Goal: Download file/media

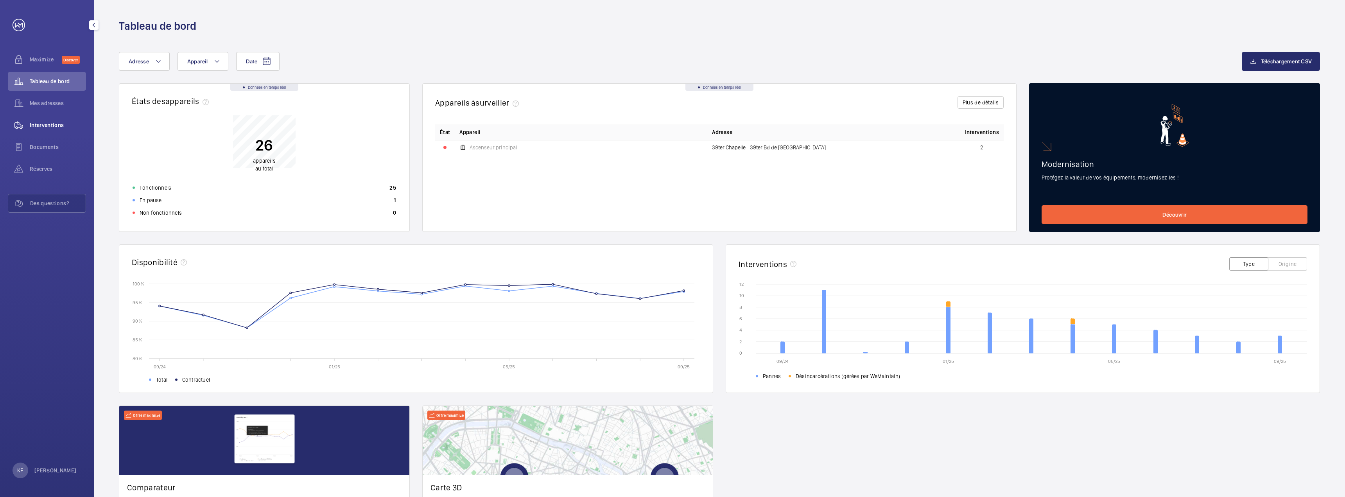
click at [59, 124] on span "Interventions" at bounding box center [58, 125] width 56 height 8
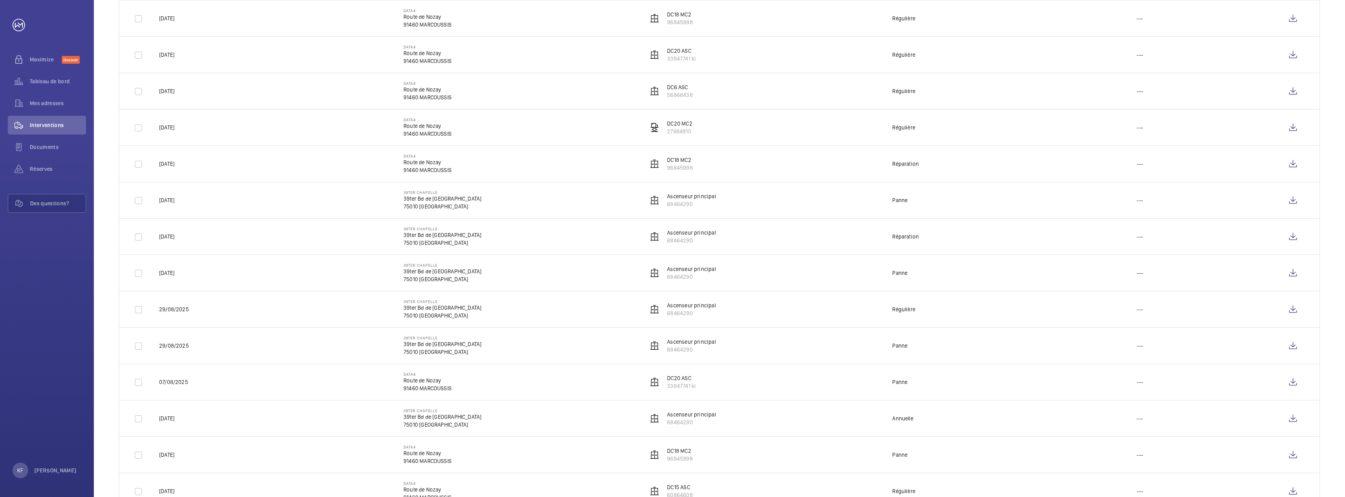
scroll to position [626, 0]
click at [1294, 161] on wm-front-icon-button at bounding box center [1293, 162] width 19 height 19
